Goal: Information Seeking & Learning: Learn about a topic

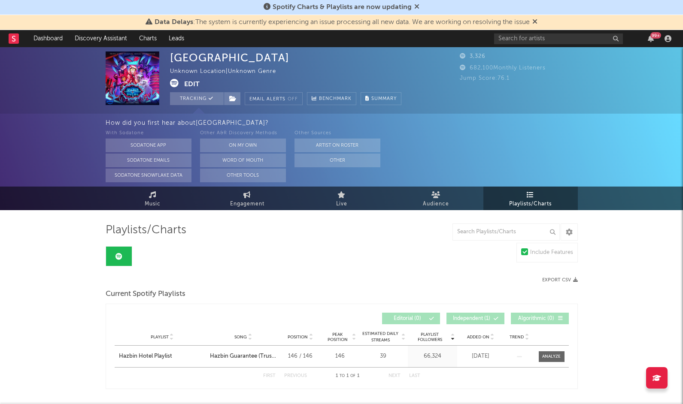
click at [15, 37] on rect at bounding box center [14, 38] width 10 height 10
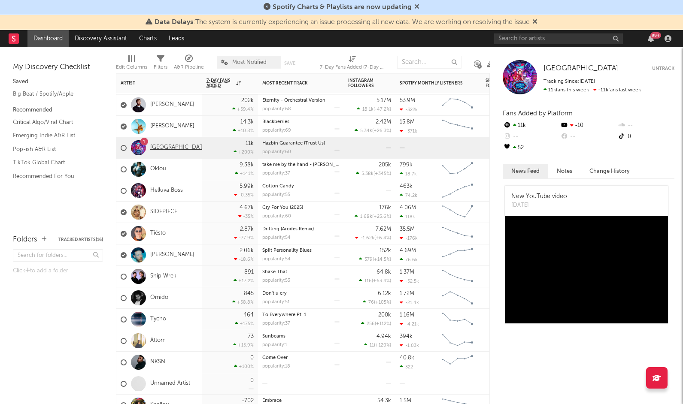
click at [168, 146] on link "[GEOGRAPHIC_DATA]" at bounding box center [179, 147] width 58 height 7
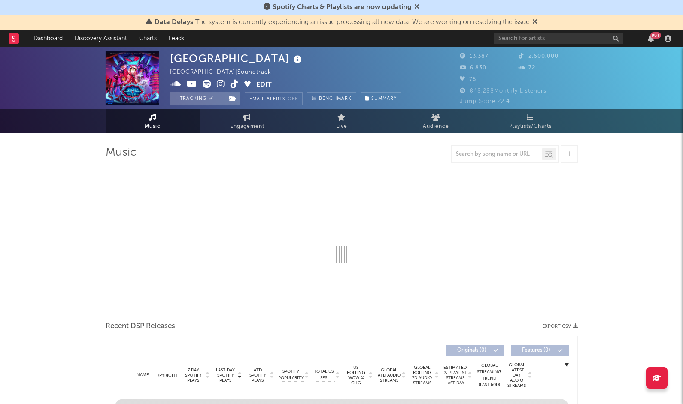
select select "1w"
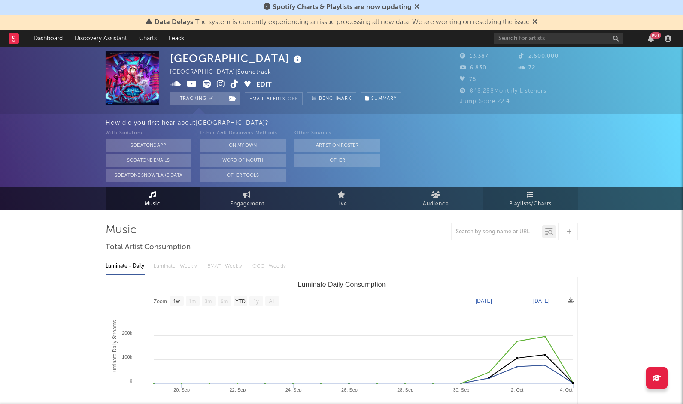
click at [520, 194] on link "Playlists/Charts" at bounding box center [530, 199] width 94 height 24
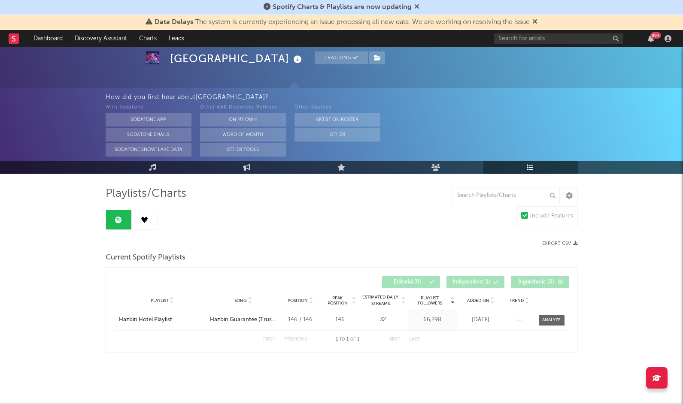
scroll to position [36, 0]
click at [244, 170] on icon at bounding box center [246, 167] width 7 height 7
select select "1w"
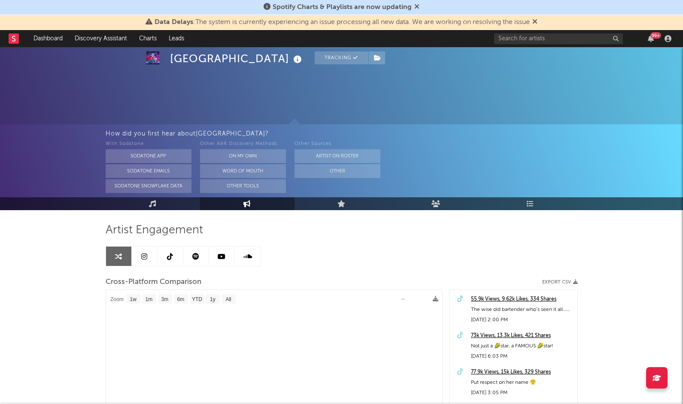
select select "1m"
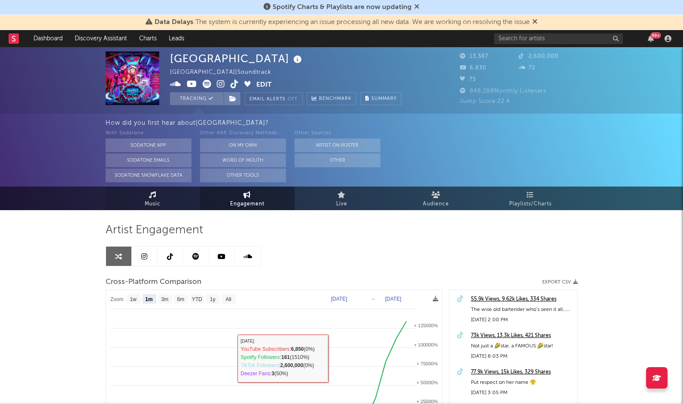
click at [147, 203] on span "Music" at bounding box center [153, 204] width 16 height 10
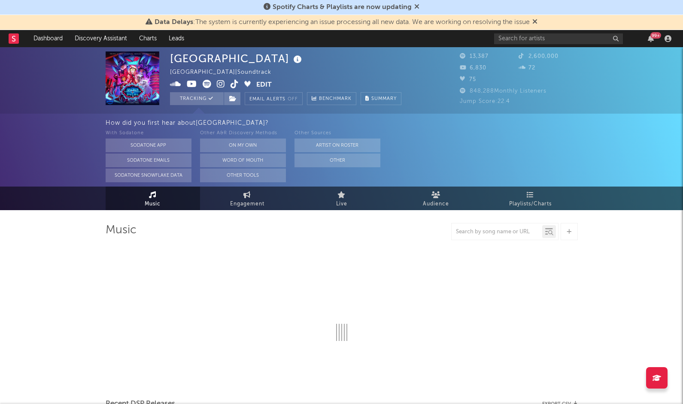
select select "1w"
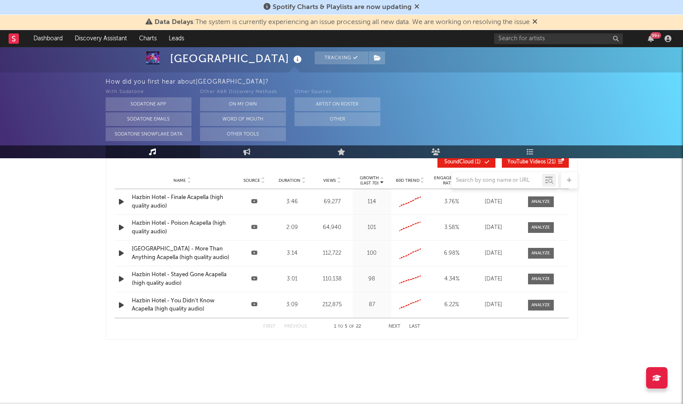
scroll to position [684, 0]
click at [17, 39] on rect at bounding box center [14, 38] width 10 height 10
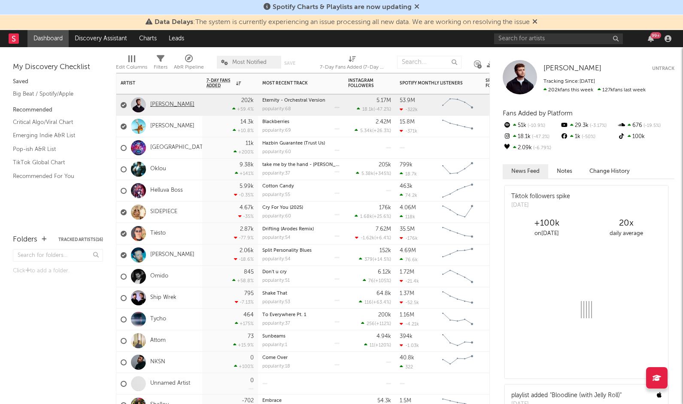
click at [167, 106] on link "[PERSON_NAME]" at bounding box center [172, 104] width 44 height 7
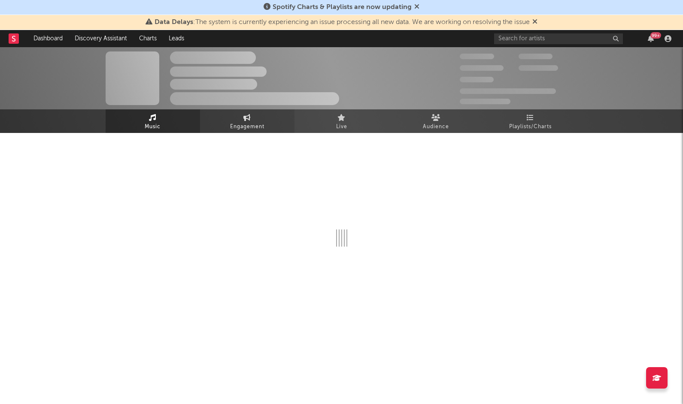
click at [247, 132] on span "Engagement" at bounding box center [247, 127] width 34 height 10
select select "1w"
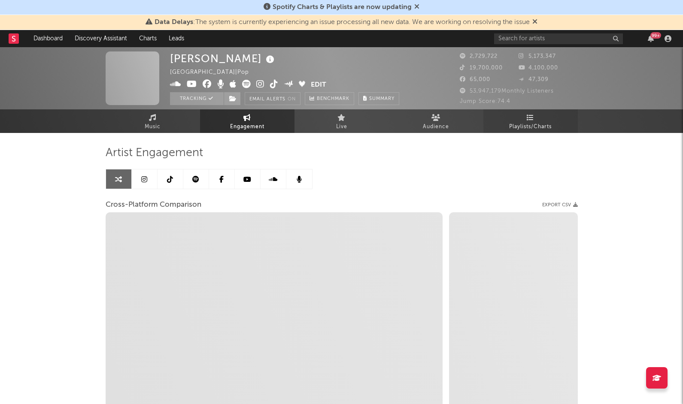
click at [536, 123] on span "Playlists/Charts" at bounding box center [530, 127] width 43 height 10
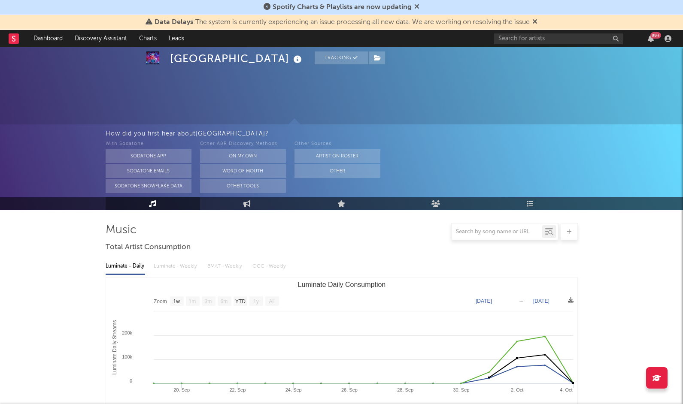
select select "1w"
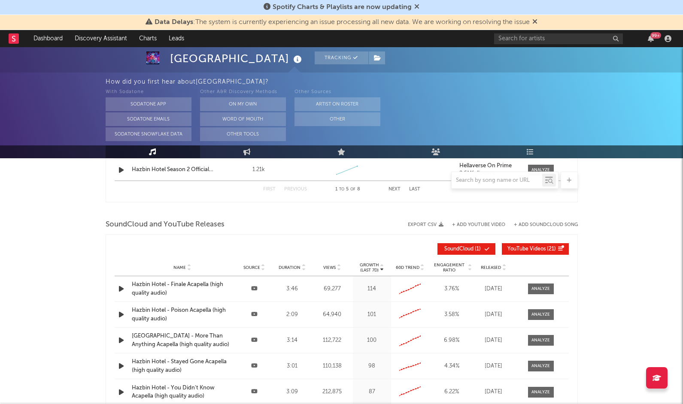
click at [14, 41] on icon at bounding box center [13, 39] width 3 height 6
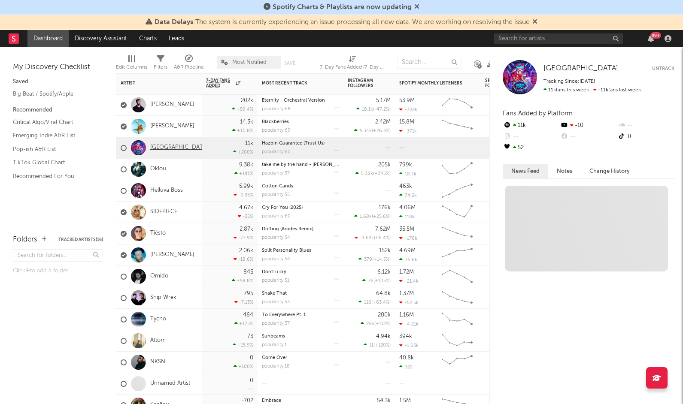
click at [167, 149] on link "[GEOGRAPHIC_DATA]" at bounding box center [179, 147] width 58 height 7
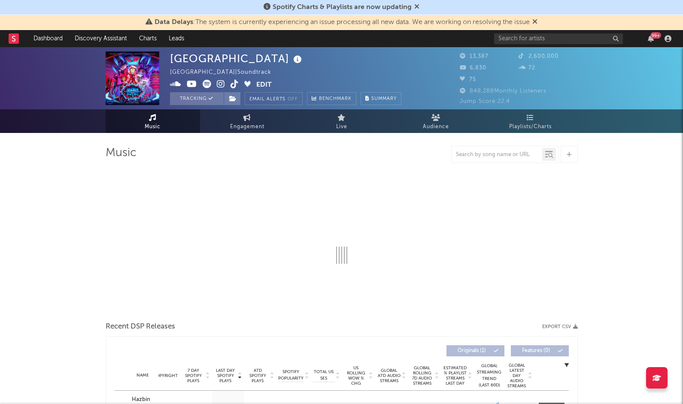
scroll to position [221, 0]
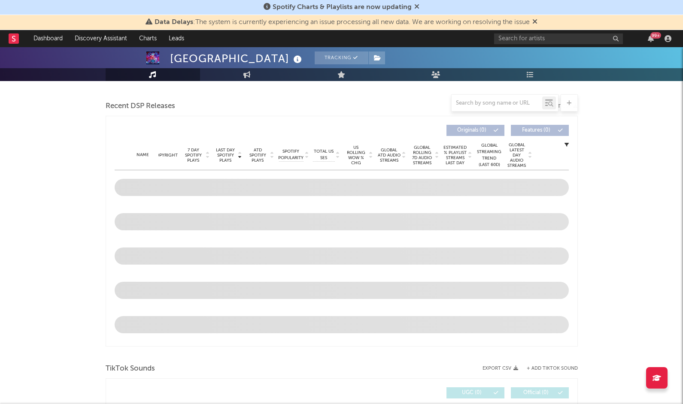
select select "1w"
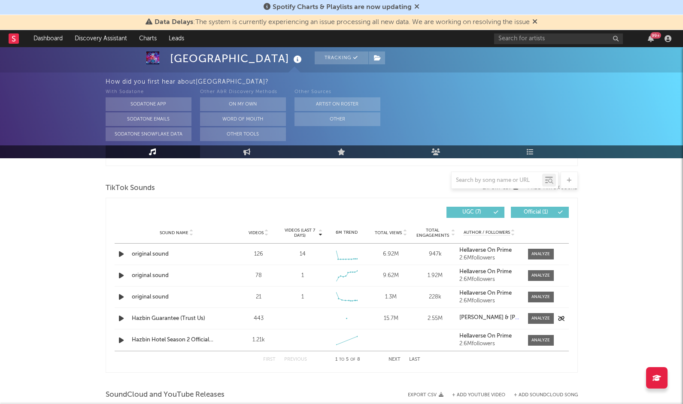
scroll to position [428, 0]
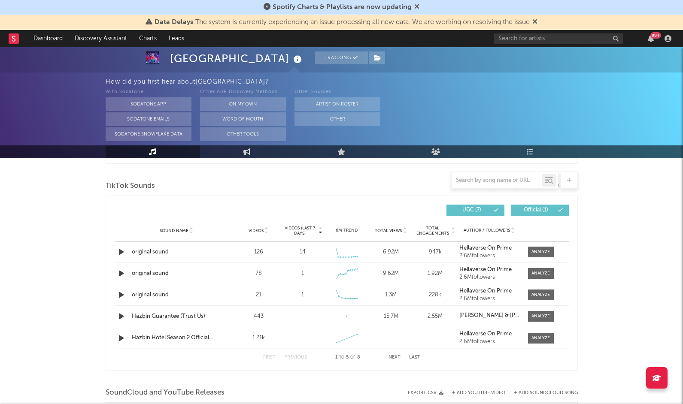
click at [392, 358] on button "Next" at bounding box center [395, 357] width 12 height 5
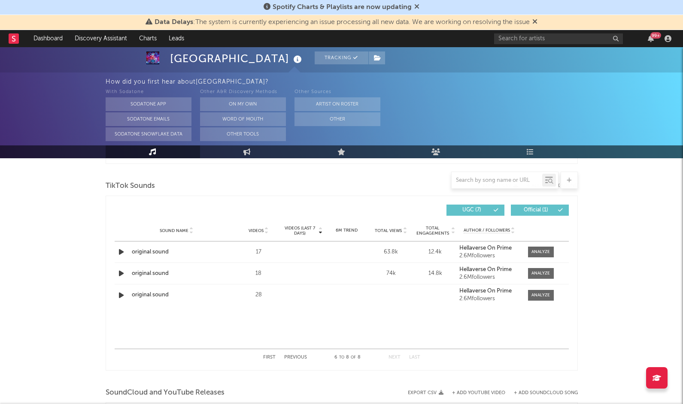
click at [296, 360] on div "First Previous 6 to 8 of 8 Next Last" at bounding box center [341, 357] width 157 height 17
click at [297, 357] on button "Previous" at bounding box center [295, 357] width 23 height 5
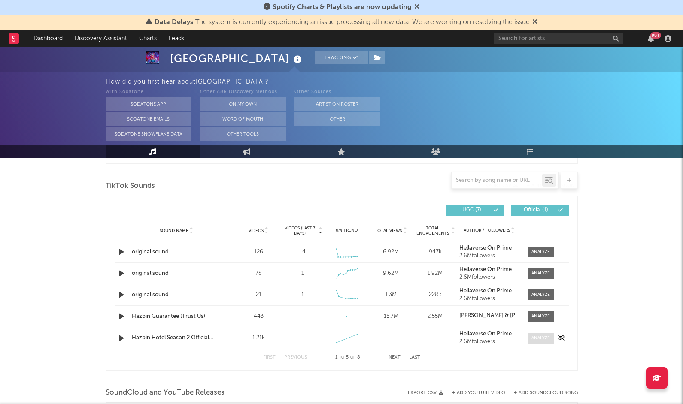
click at [542, 338] on div at bounding box center [541, 338] width 18 height 6
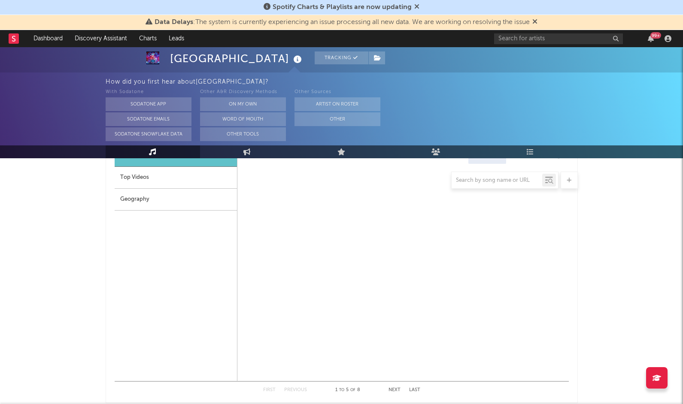
select select "1w"
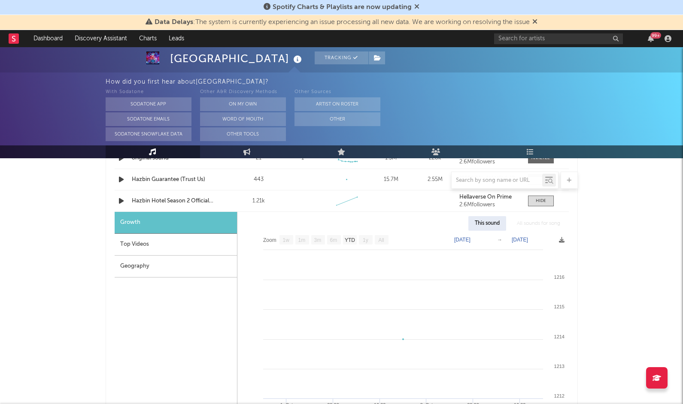
scroll to position [556, 0]
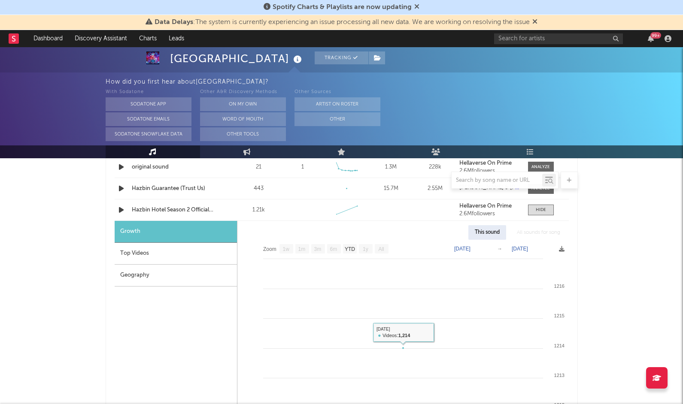
click at [190, 255] on div "Top Videos" at bounding box center [176, 254] width 122 height 22
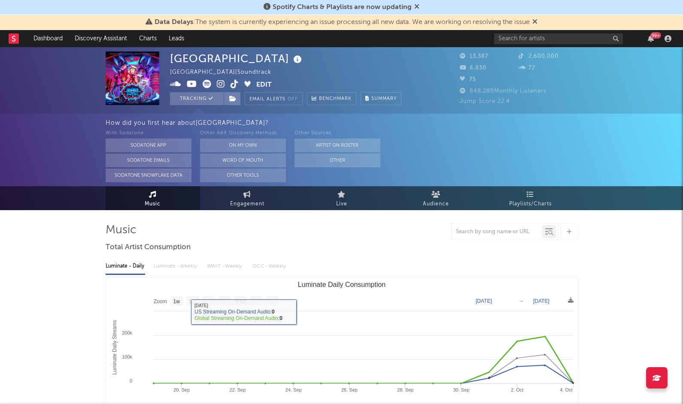
scroll to position [0, 0]
